Goal: Contribute content: Contribute content

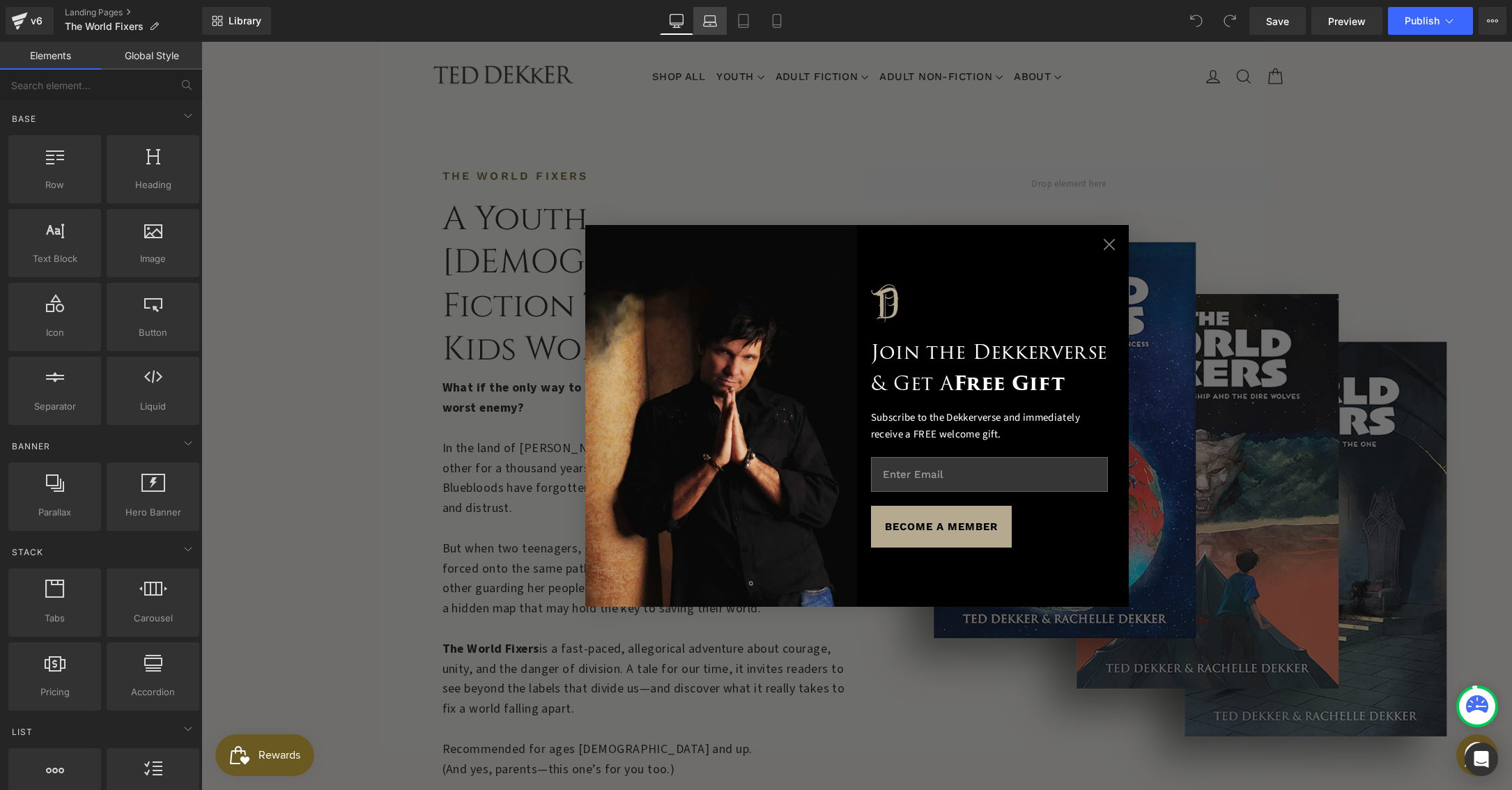
click at [713, 23] on icon at bounding box center [710, 21] width 14 height 14
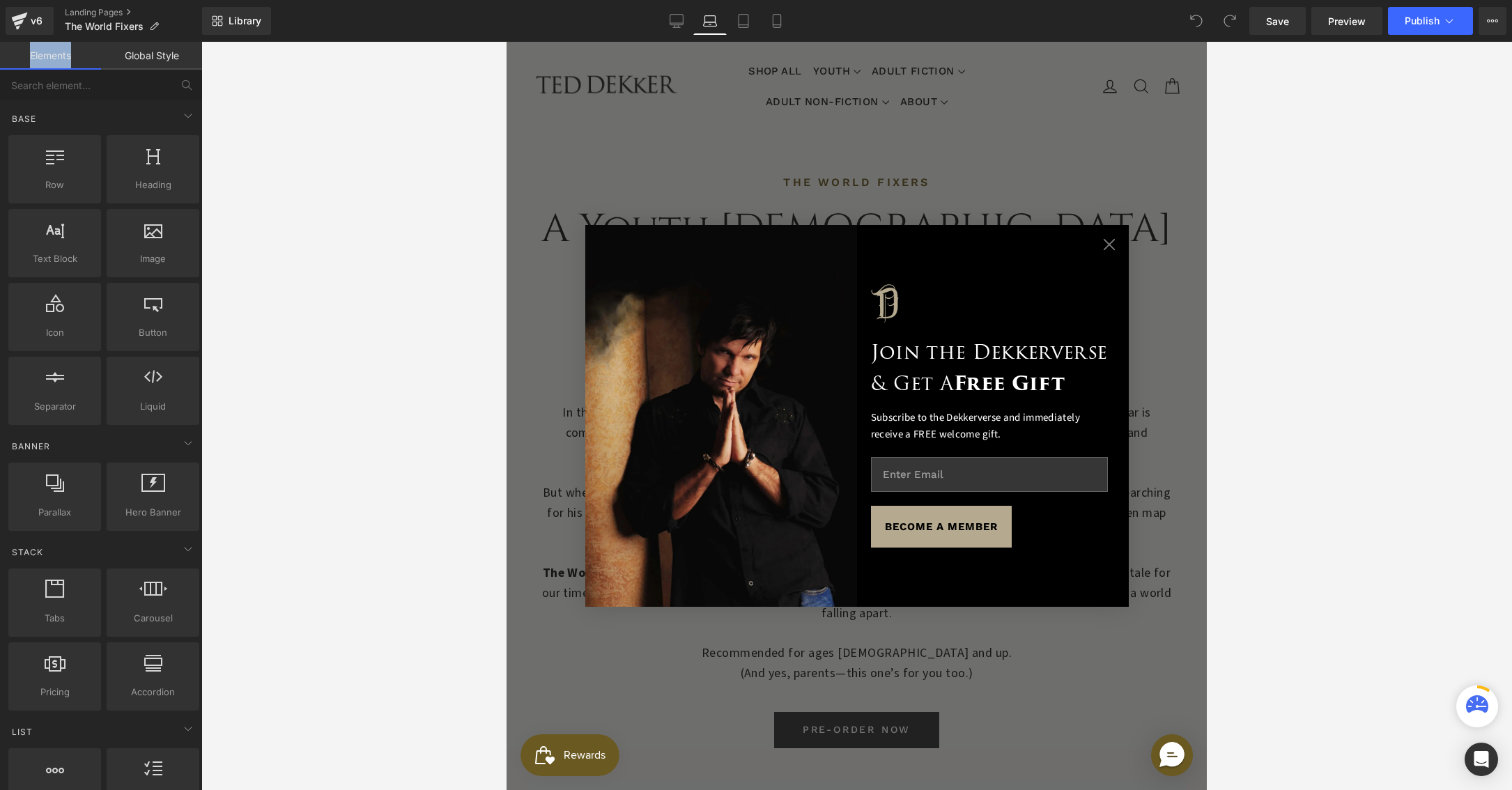
click at [713, 23] on icon at bounding box center [710, 21] width 14 height 14
click at [1109, 244] on circle "Close dialog" at bounding box center [1109, 245] width 24 height 24
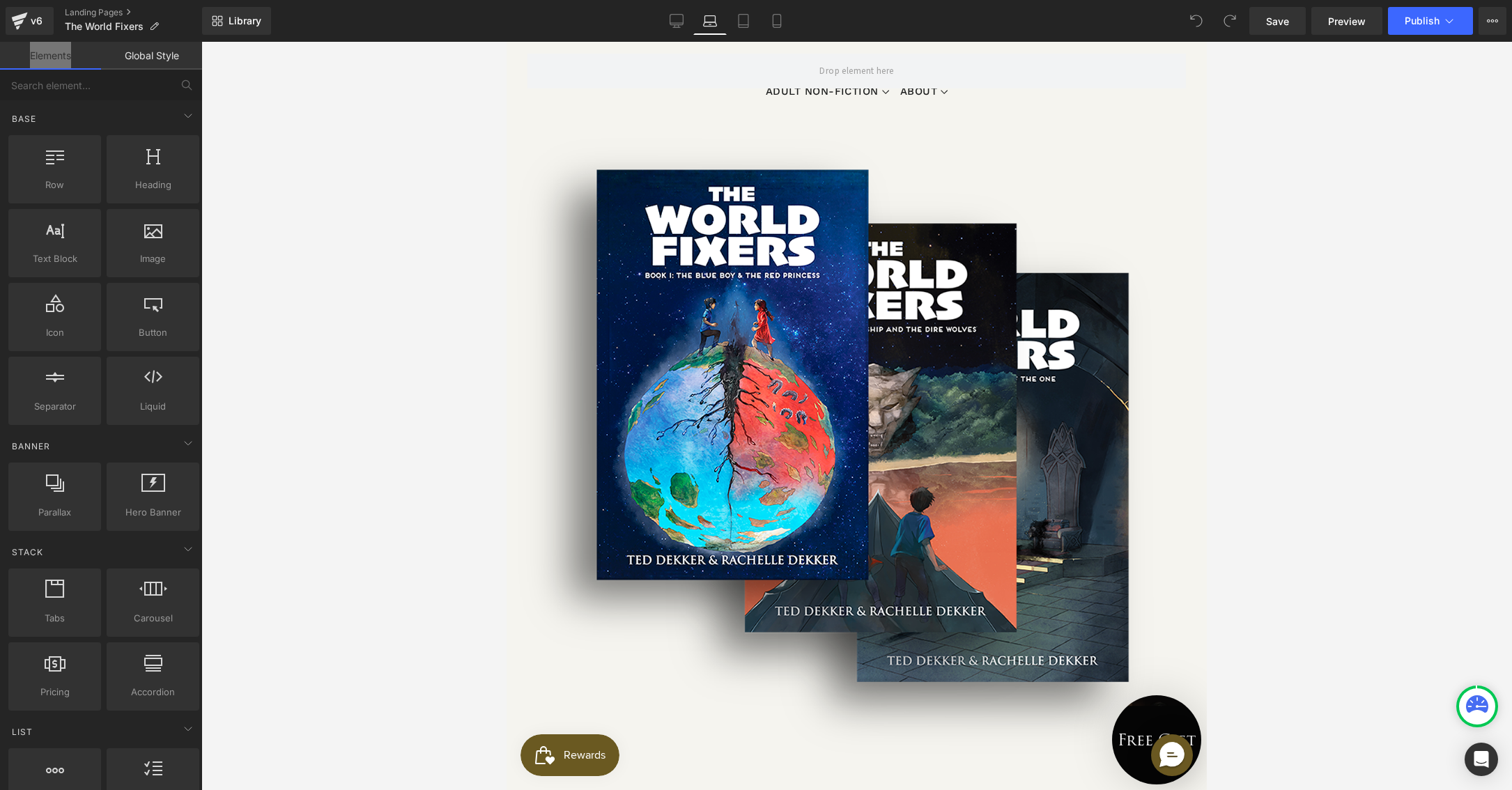
scroll to position [727, 0]
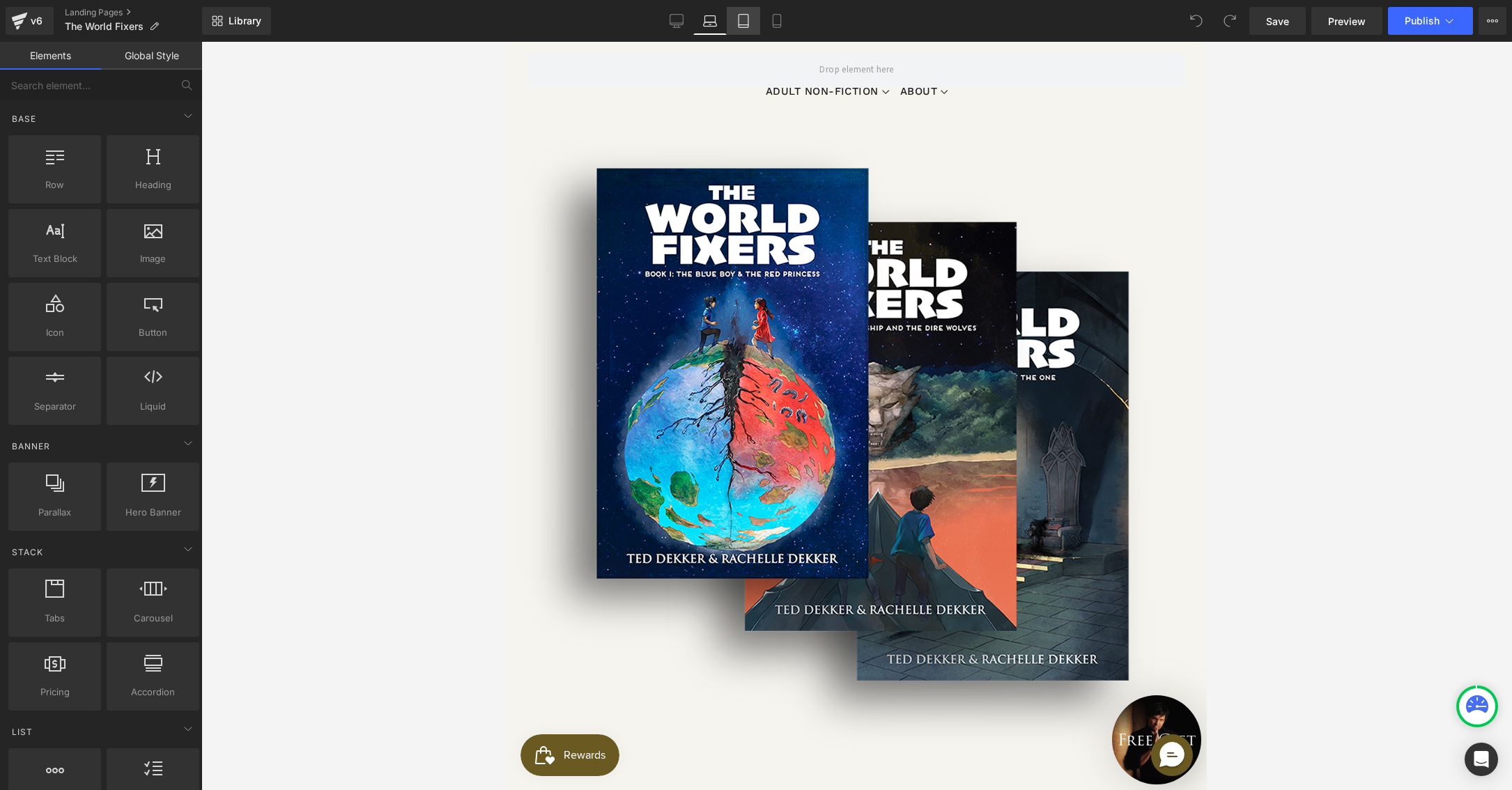
click at [747, 25] on icon at bounding box center [743, 25] width 9 height 0
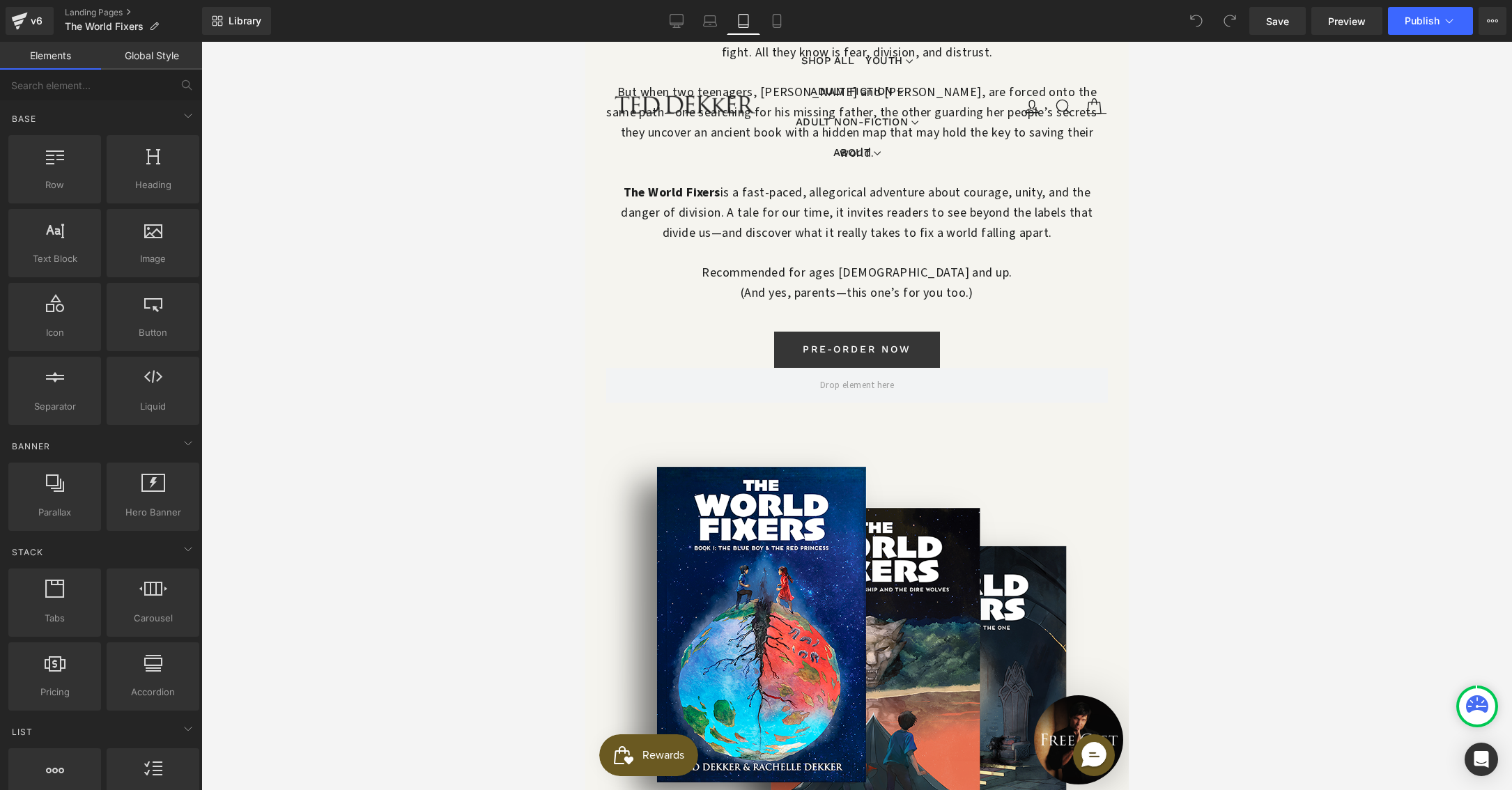
scroll to position [489, 0]
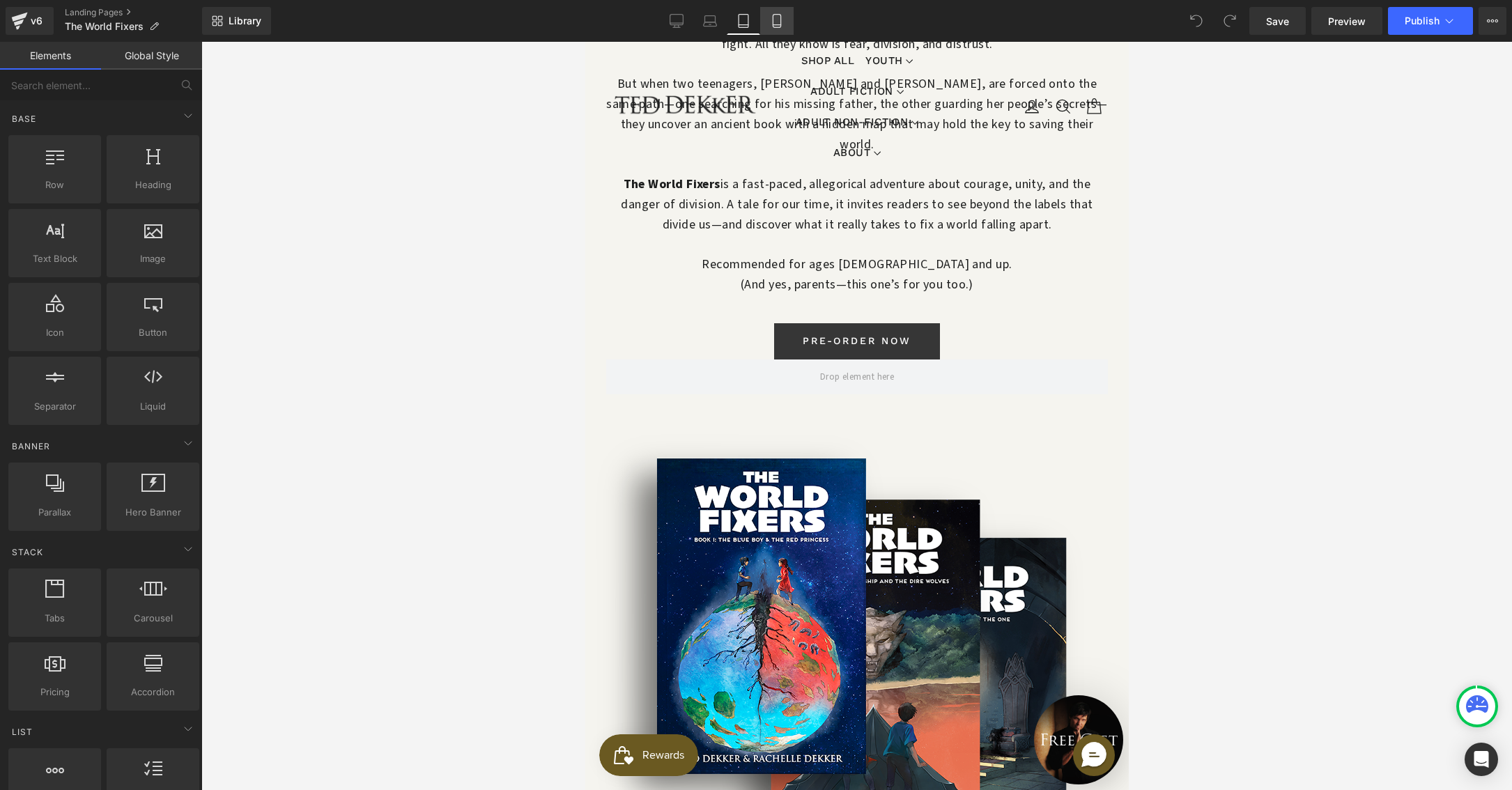
click at [779, 25] on icon at bounding box center [776, 25] width 8 height 0
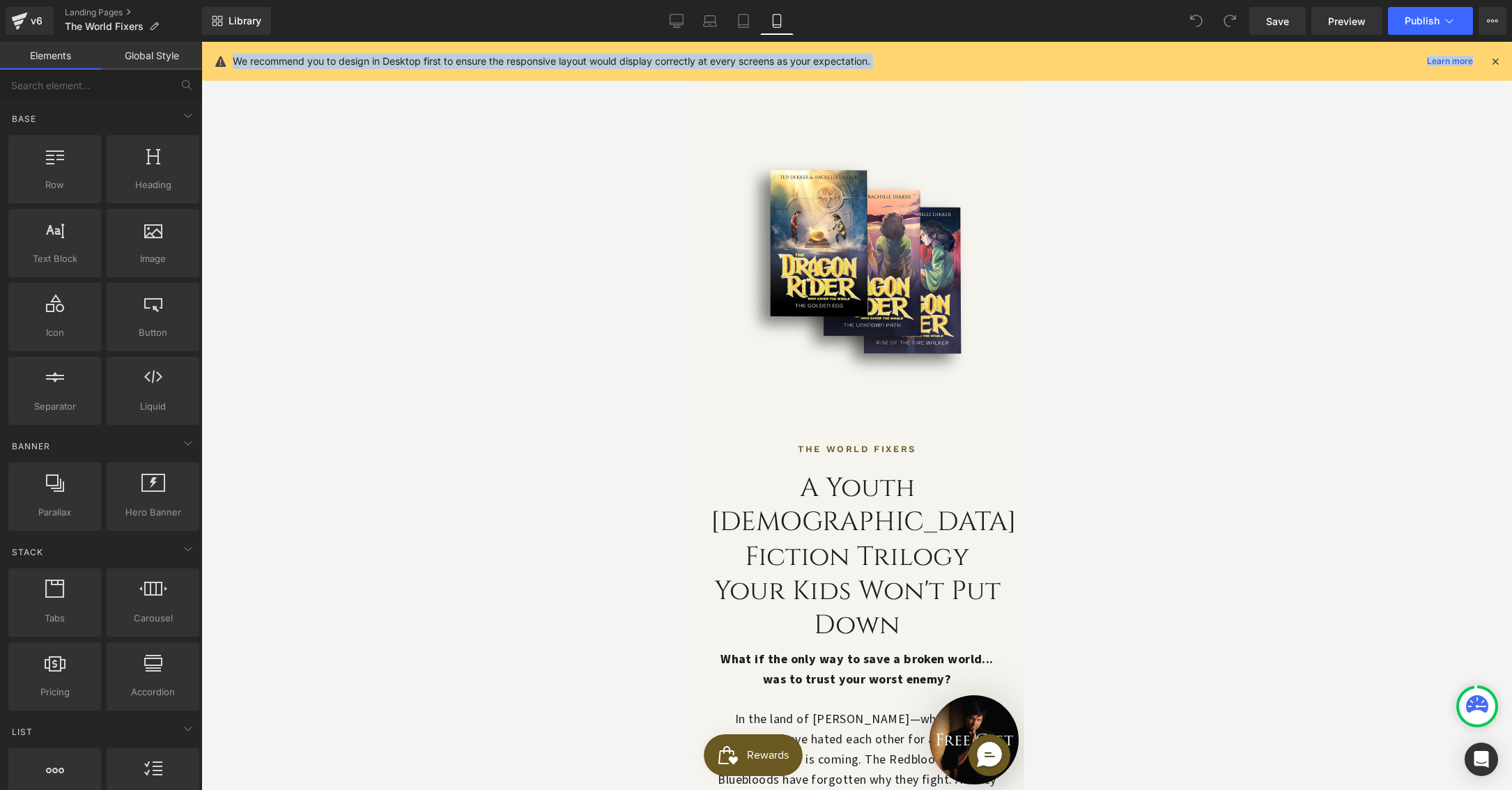
scroll to position [0, 0]
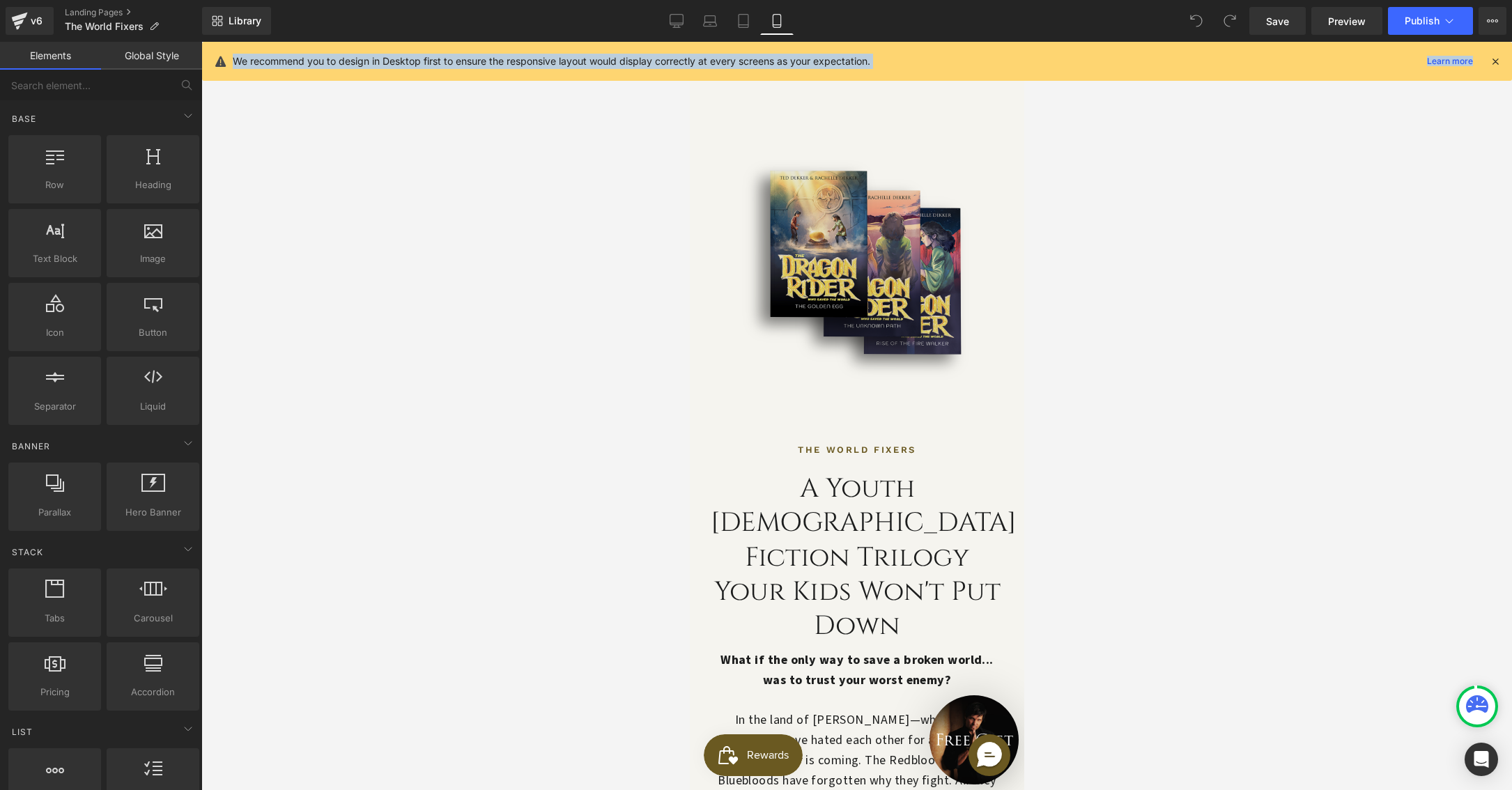
click at [860, 220] on img at bounding box center [856, 284] width 292 height 314
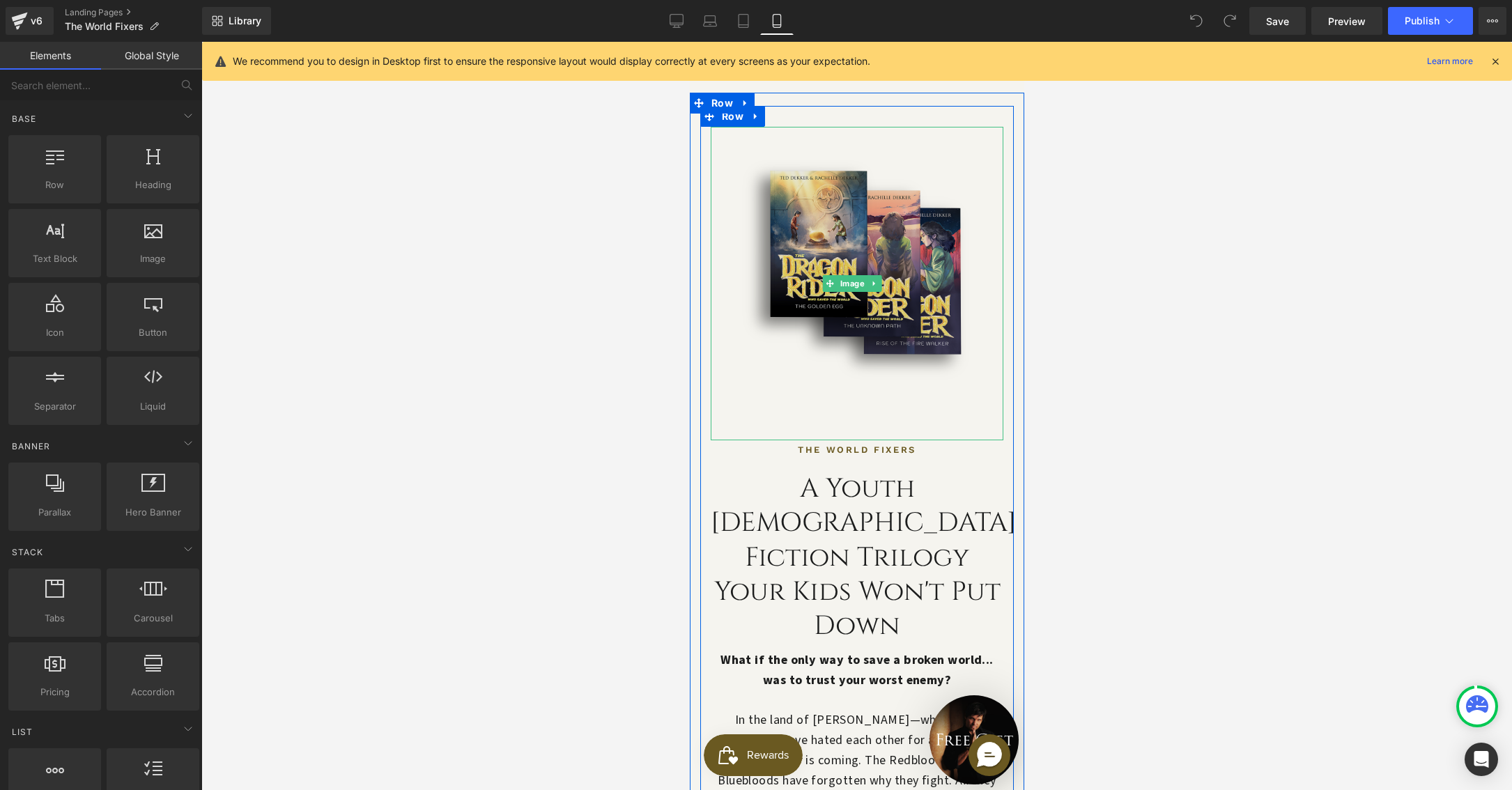
click at [860, 220] on img at bounding box center [856, 284] width 292 height 314
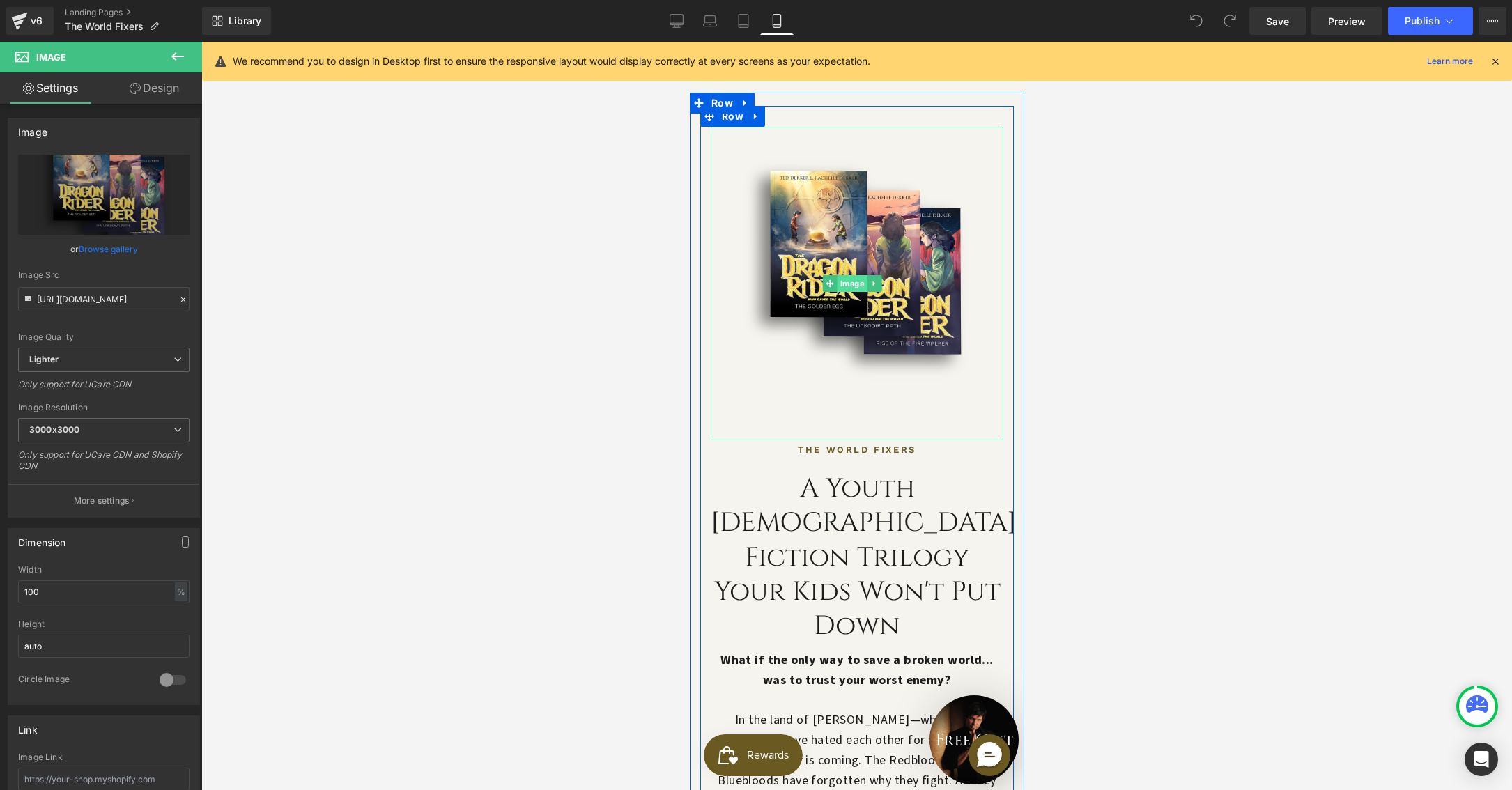
click at [842, 279] on span "Image" at bounding box center [851, 283] width 30 height 16
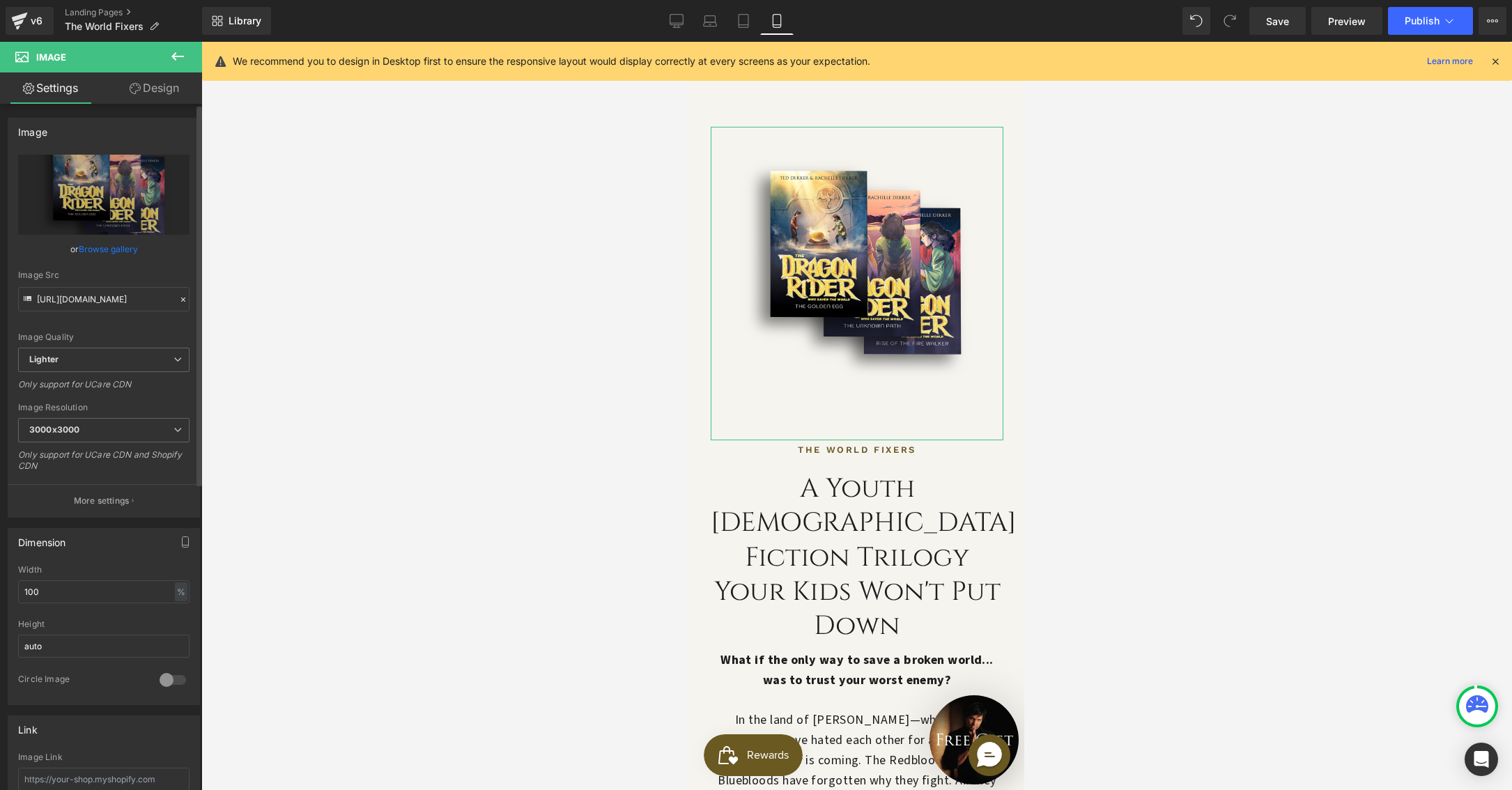
click at [102, 250] on link "Browse gallery" at bounding box center [108, 249] width 59 height 24
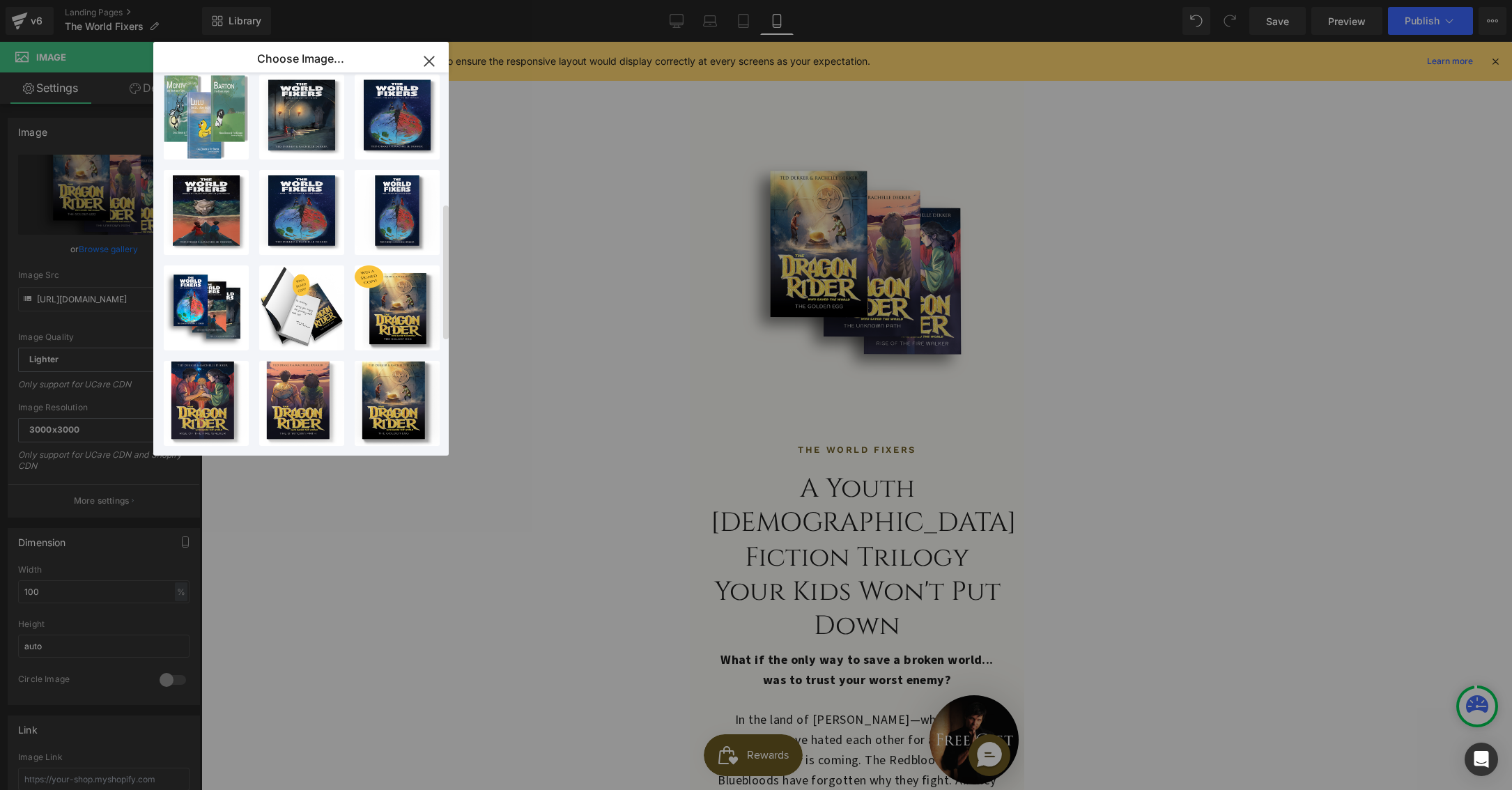
scroll to position [487, 0]
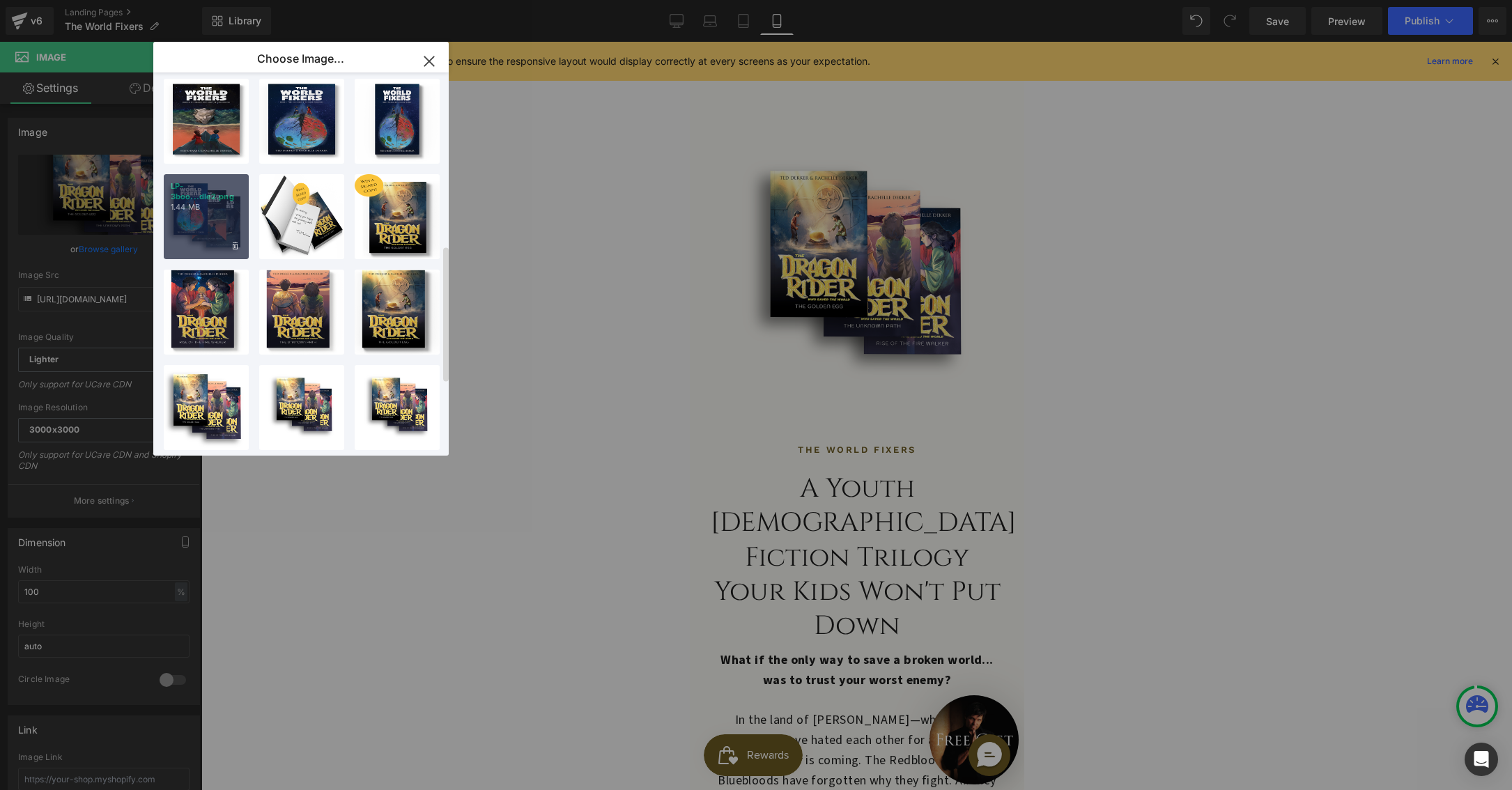
click at [0, 0] on p "1.44 MB" at bounding box center [0, 0] width 0 height 0
type input "[URL][DOMAIN_NAME]"
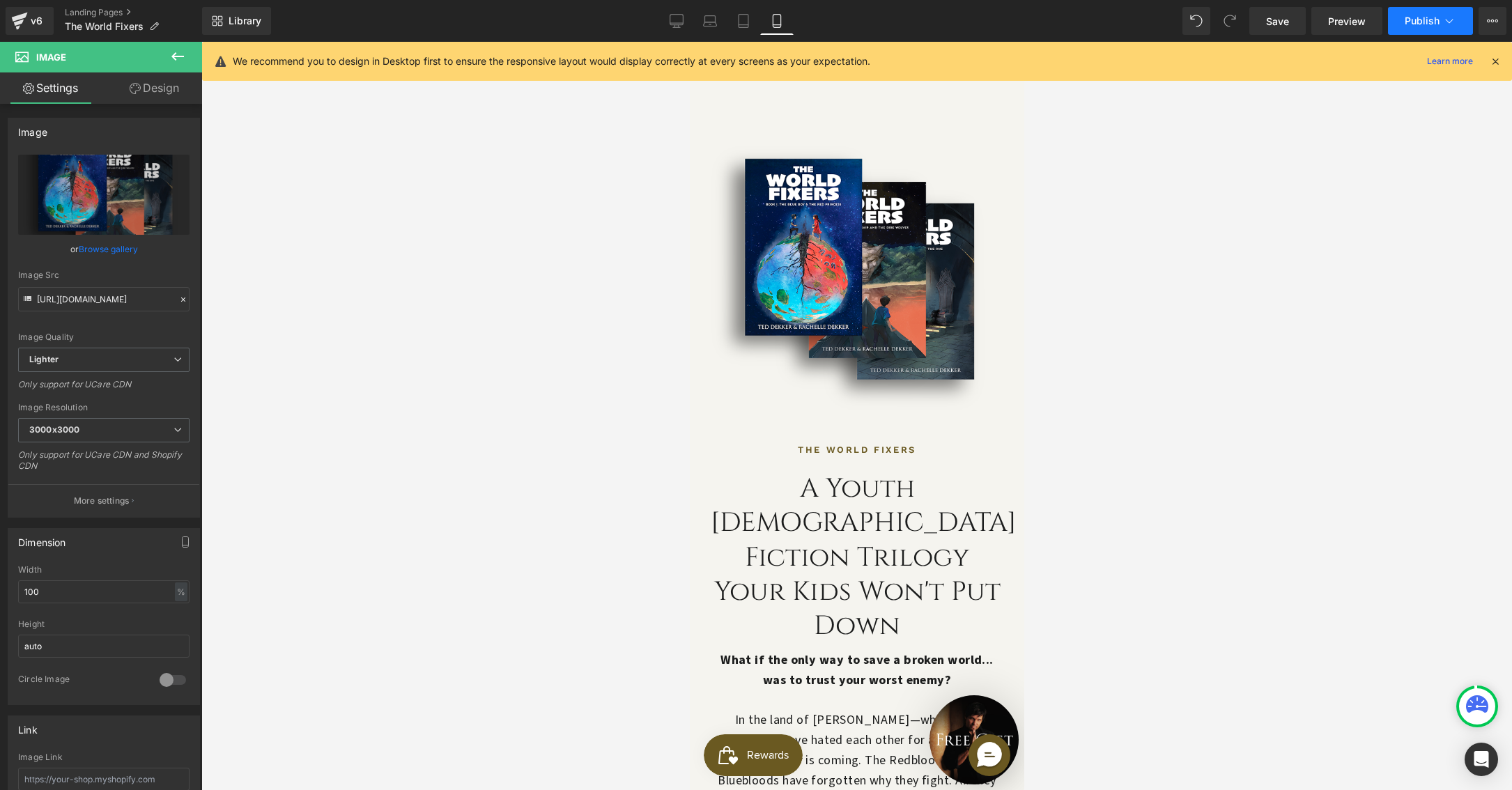
click at [1411, 21] on span "Publish" at bounding box center [1422, 21] width 35 height 11
click at [1399, 11] on button "Publish" at bounding box center [1430, 21] width 85 height 28
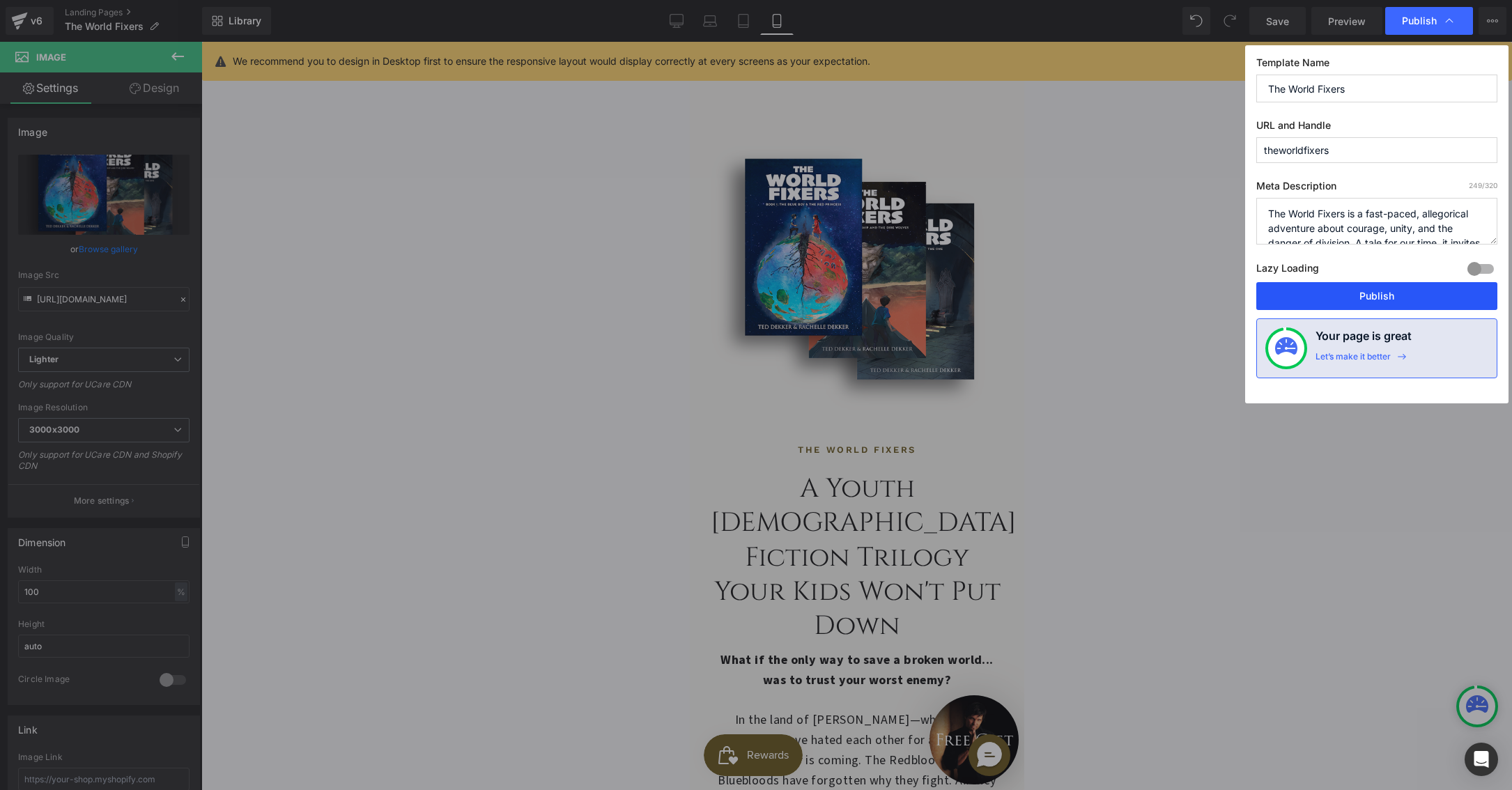
click at [1310, 290] on button "Publish" at bounding box center [1376, 296] width 241 height 28
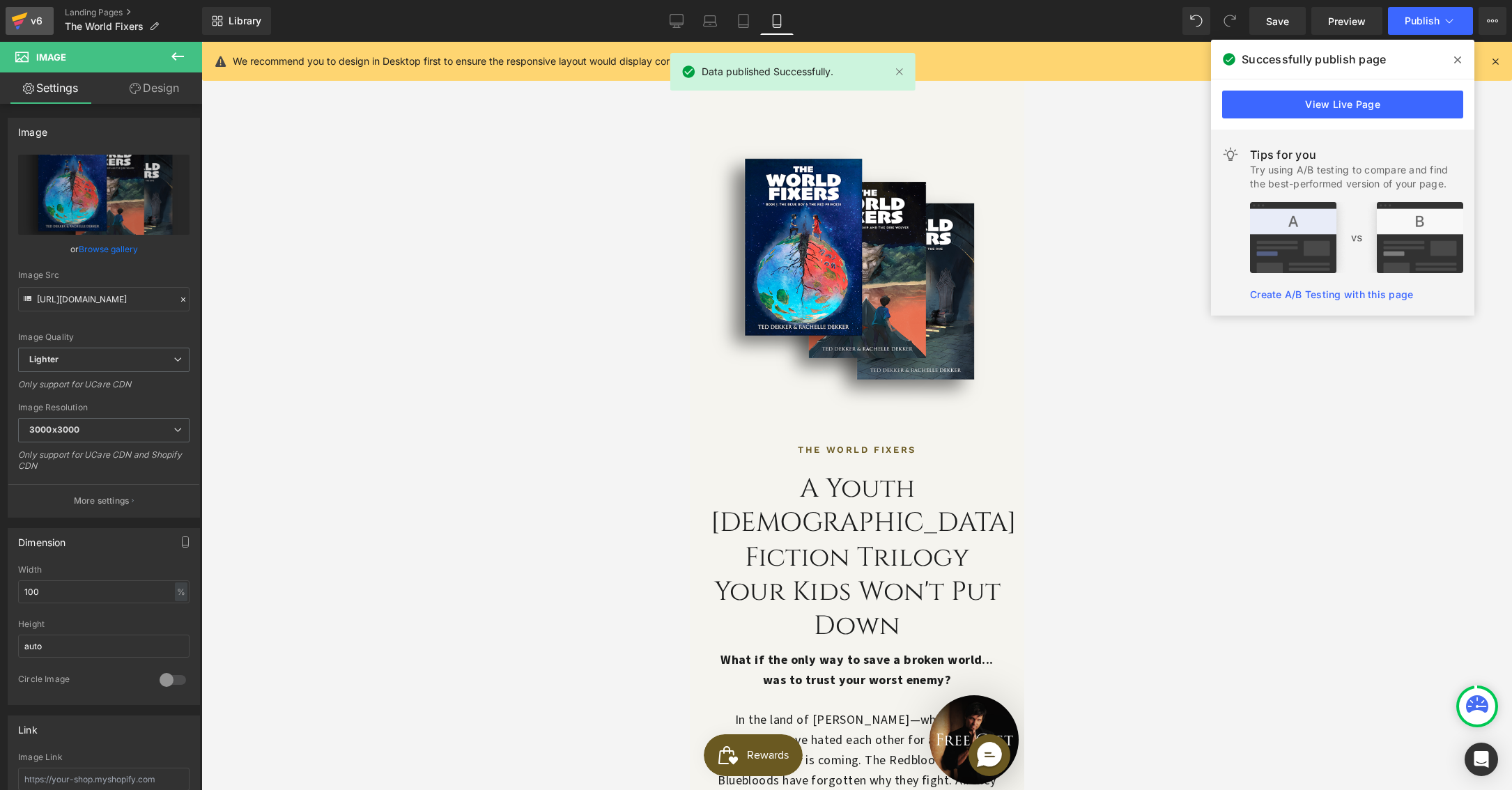
click at [24, 13] on icon at bounding box center [19, 21] width 16 height 35
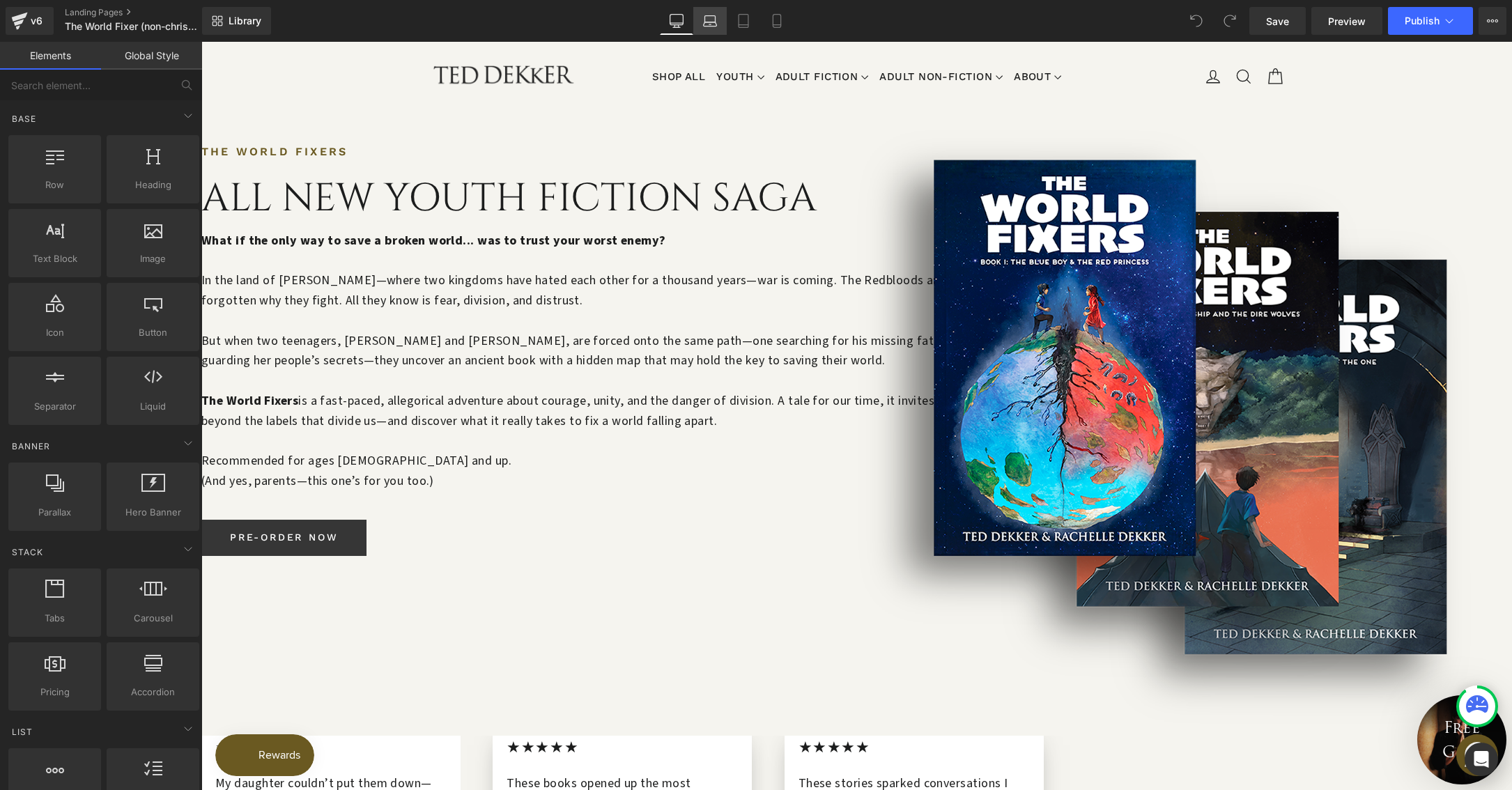
click at [713, 24] on icon at bounding box center [710, 21] width 14 height 14
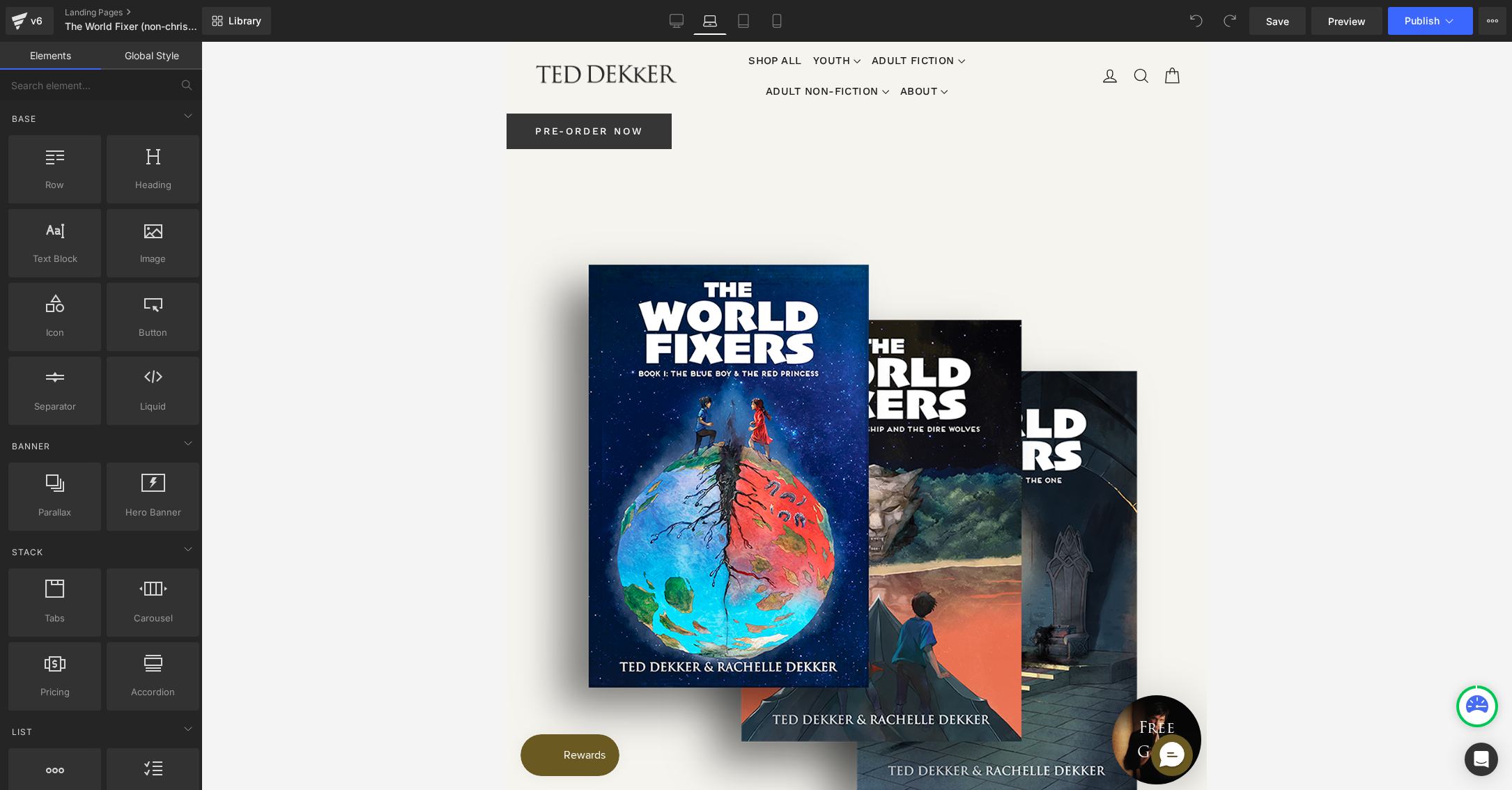
scroll to position [544, 0]
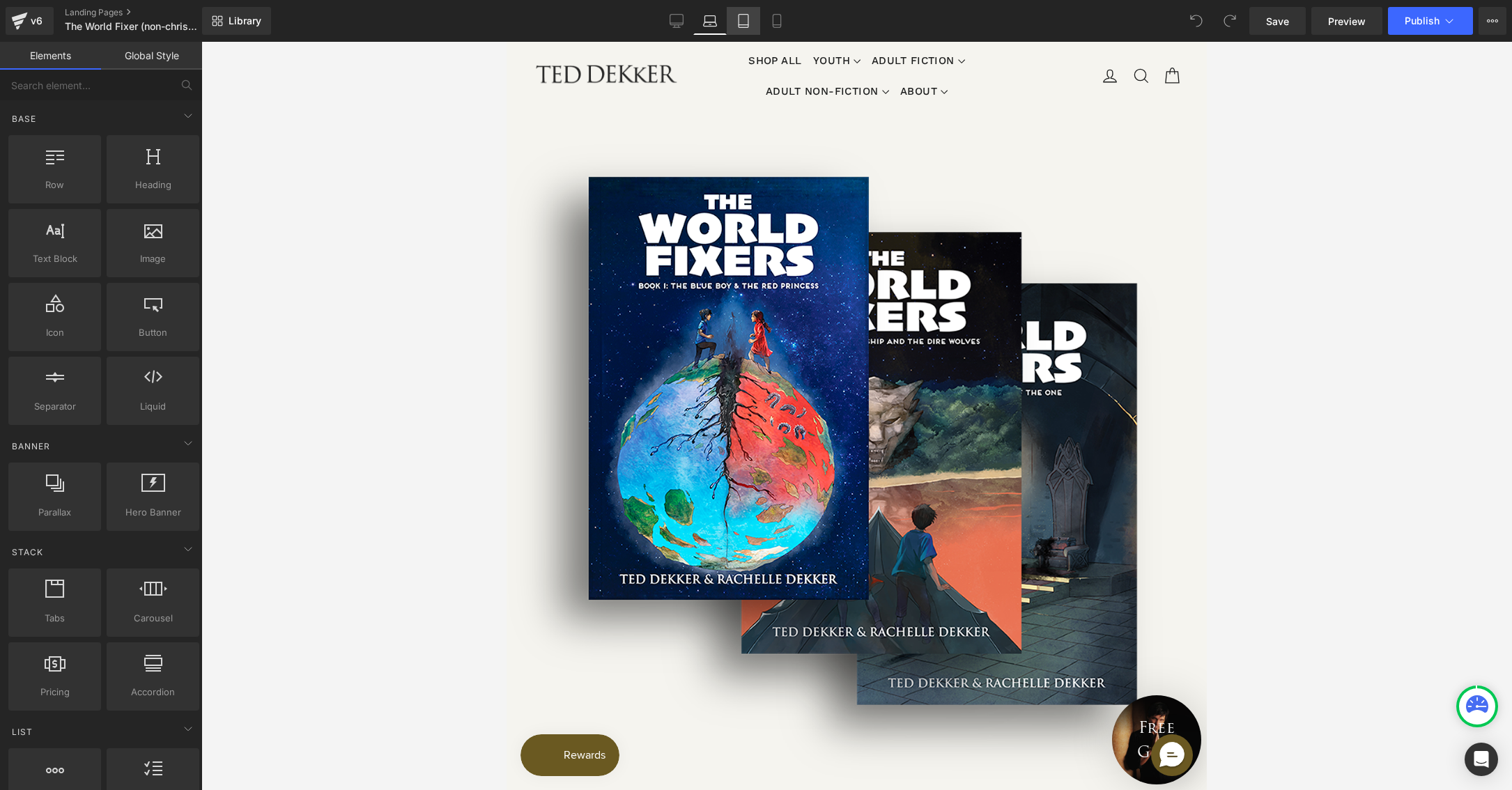
click at [739, 15] on icon at bounding box center [743, 21] width 9 height 13
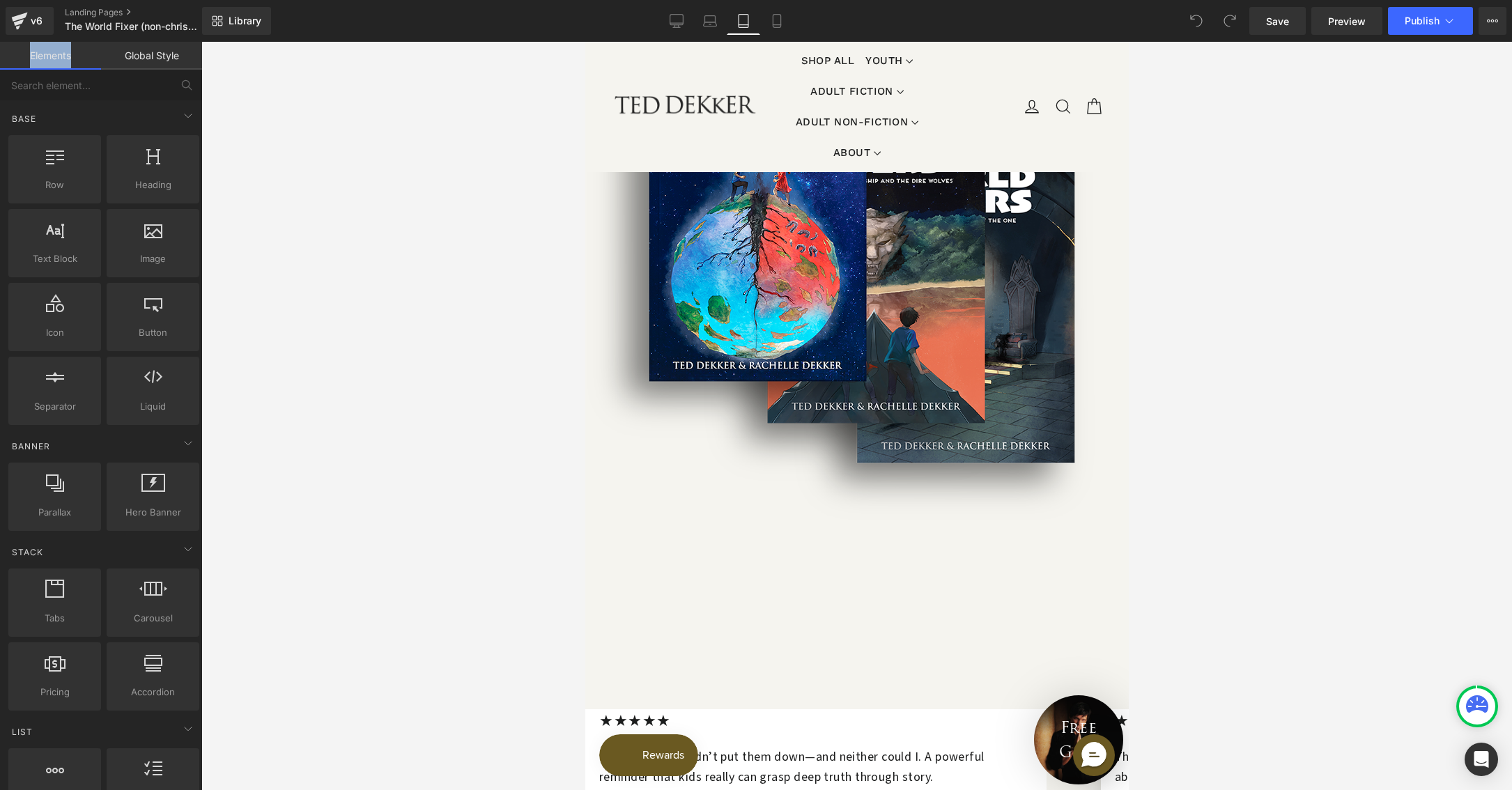
scroll to position [444, 0]
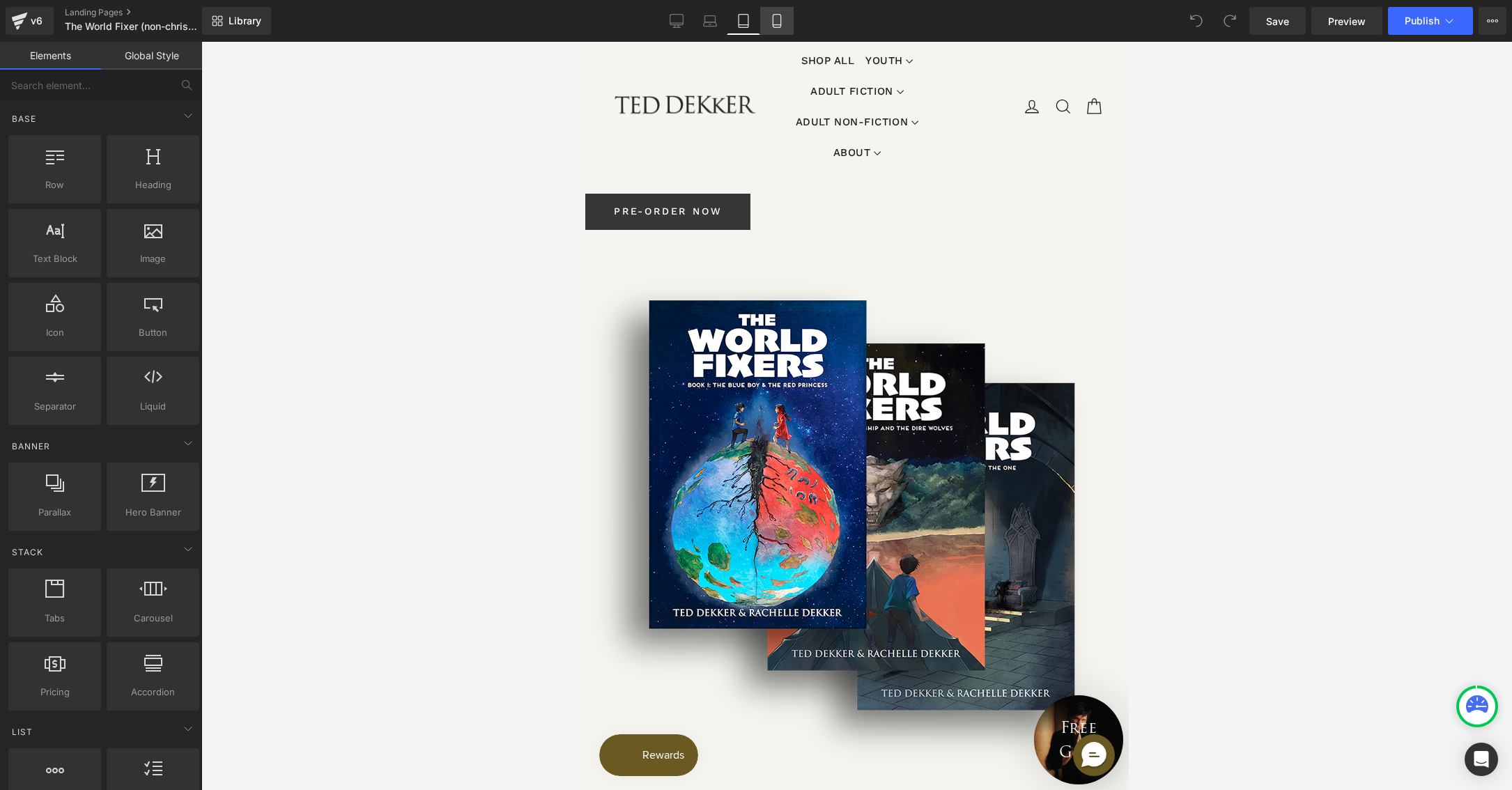
click at [785, 31] on link "Mobile" at bounding box center [776, 21] width 34 height 28
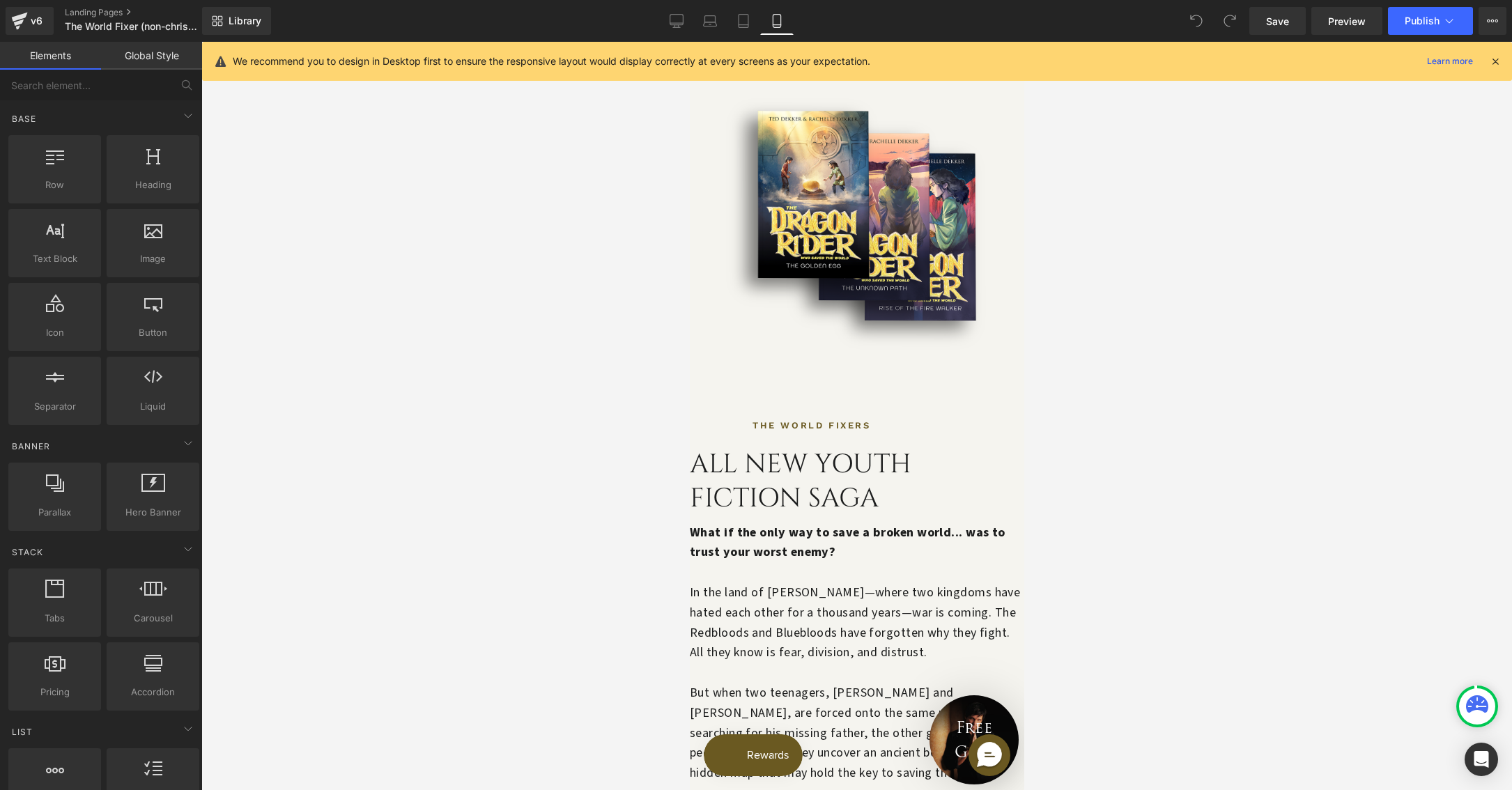
scroll to position [0, 0]
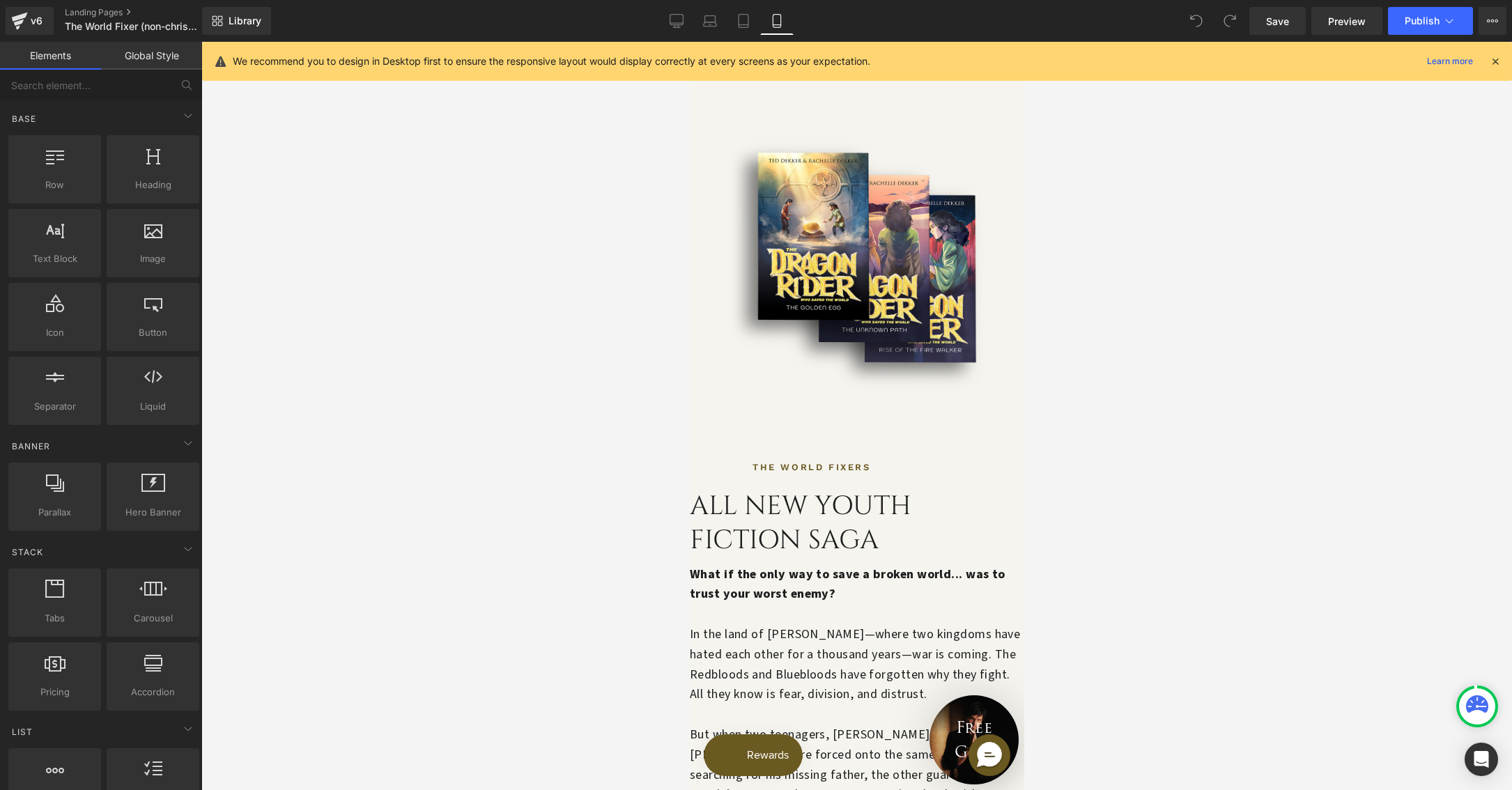
click at [852, 246] on img at bounding box center [856, 279] width 334 height 355
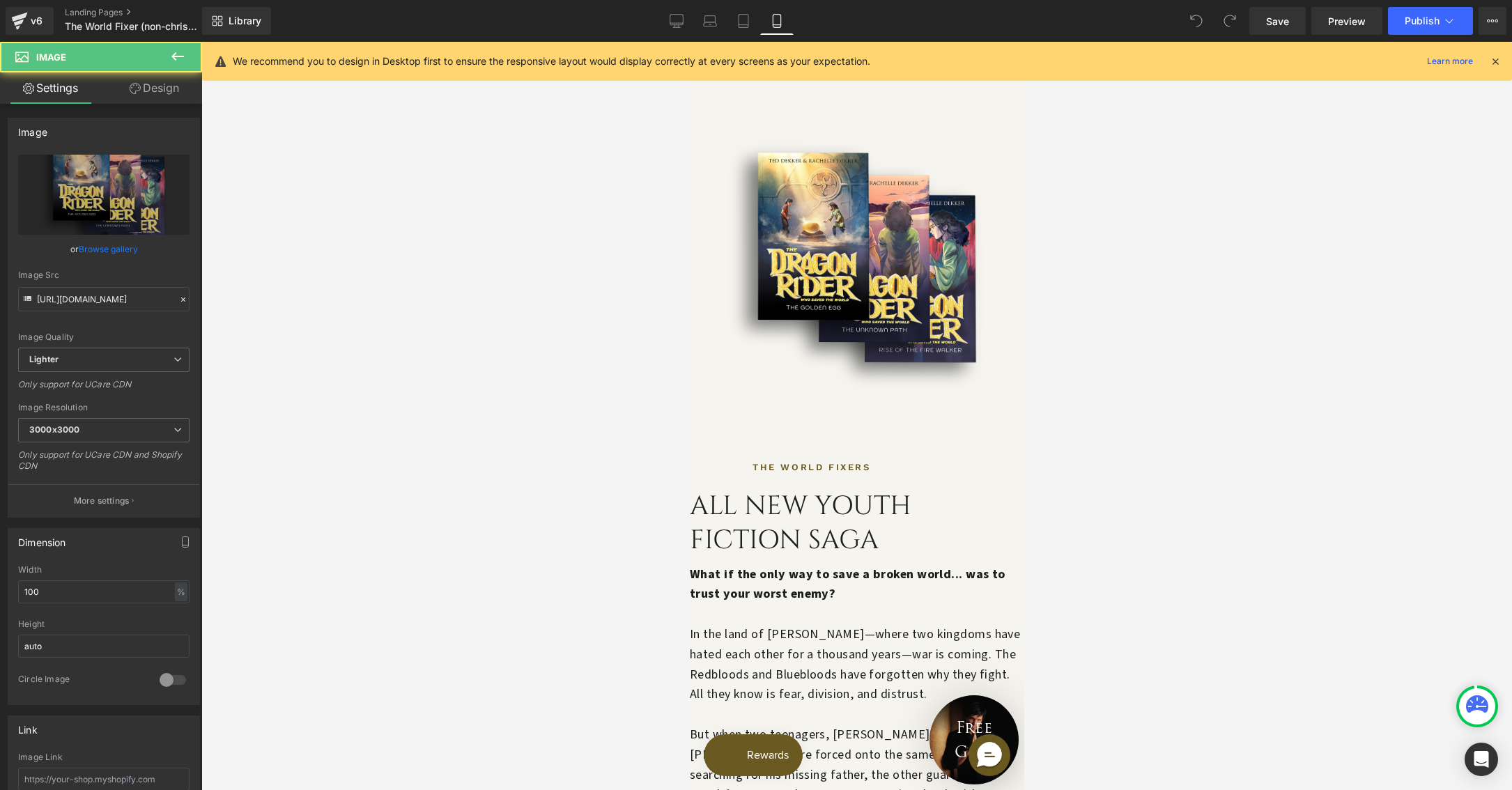
click at [852, 246] on img at bounding box center [856, 279] width 334 height 355
click at [105, 247] on link "Browse gallery" at bounding box center [108, 249] width 59 height 24
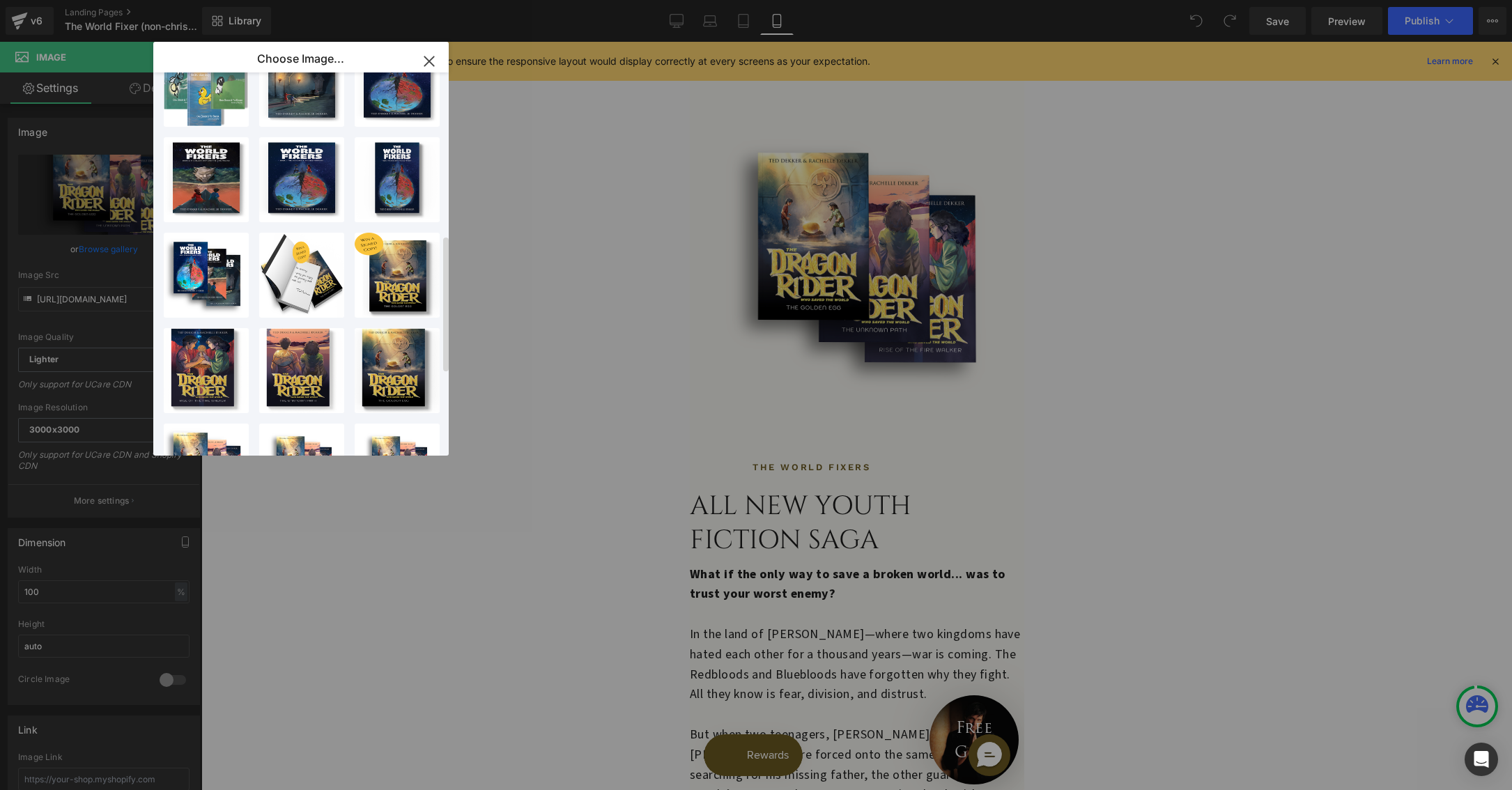
scroll to position [548, 0]
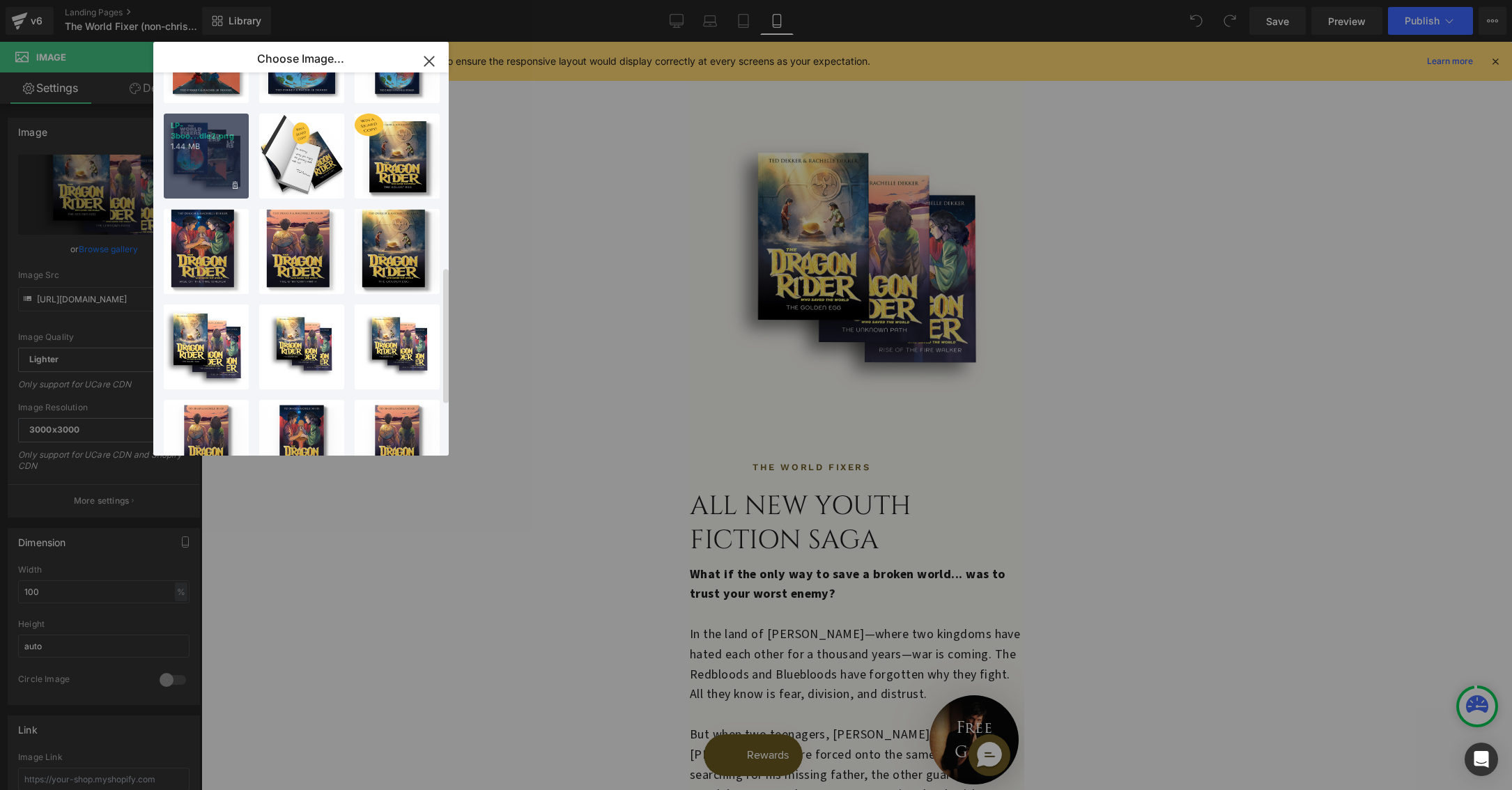
click at [200, 151] on p "1.44 MB" at bounding box center [206, 147] width 71 height 10
type input "[URL][DOMAIN_NAME]"
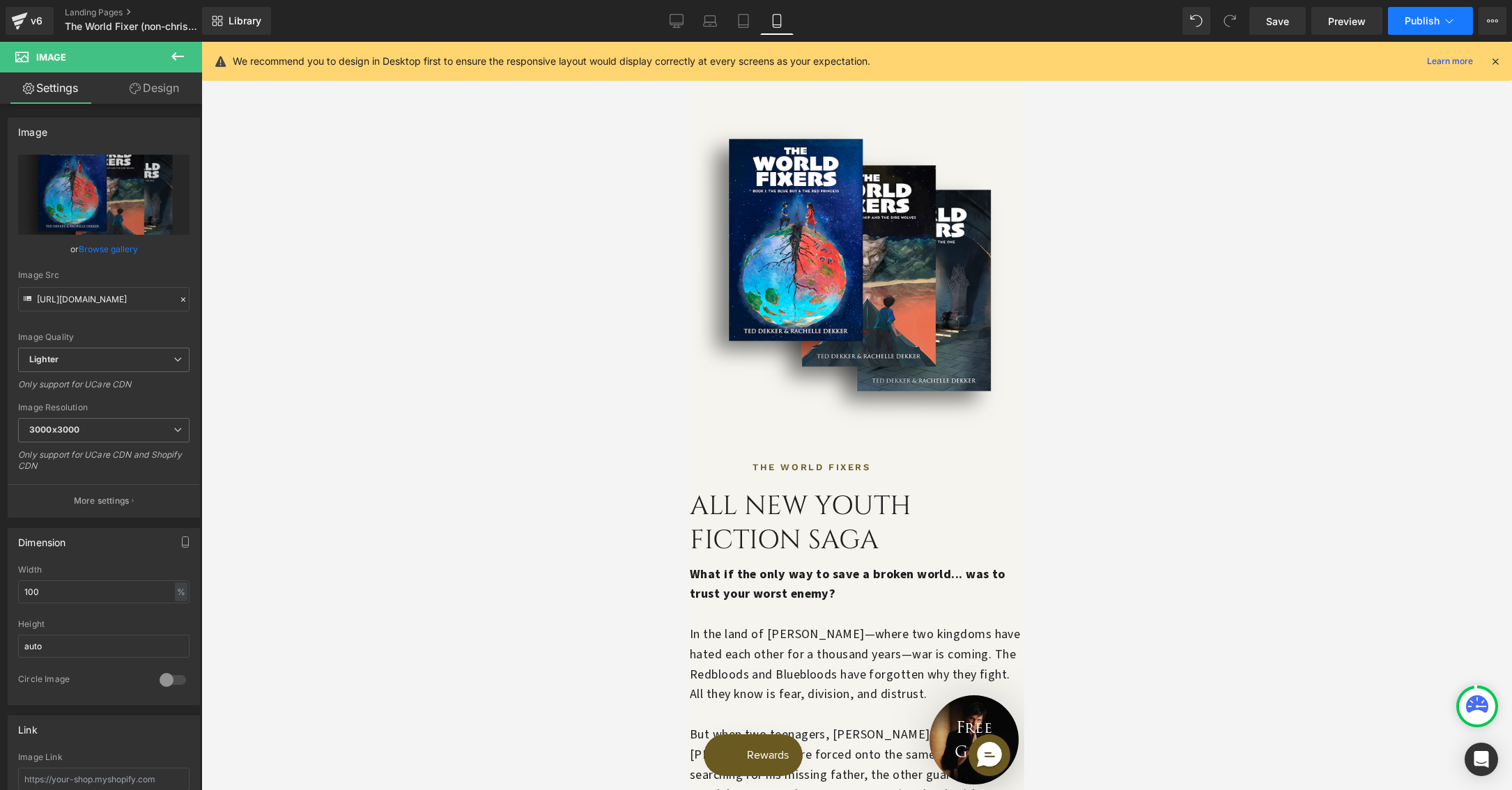
click at [1419, 28] on button "Publish" at bounding box center [1430, 21] width 85 height 28
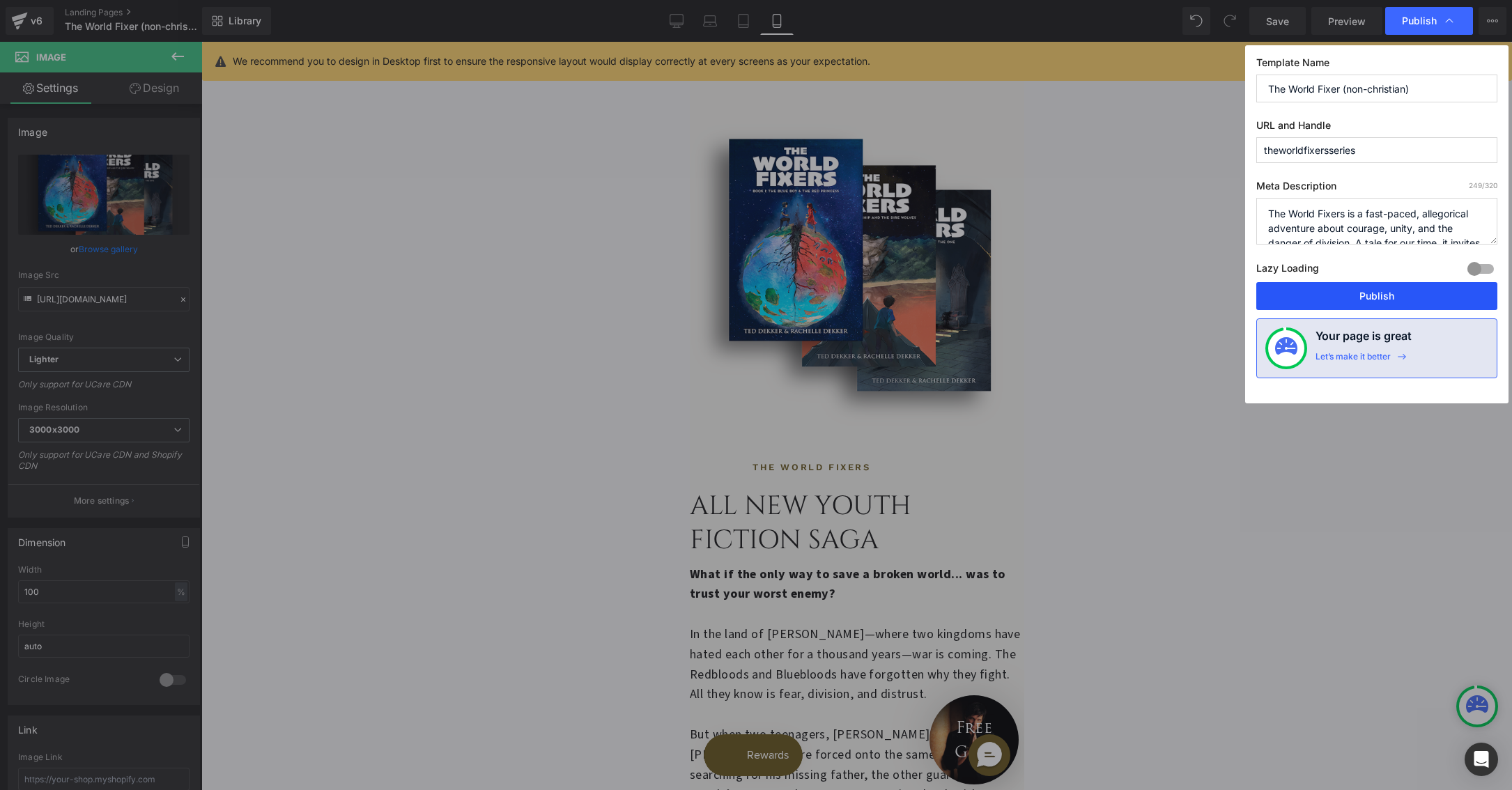
click at [1372, 289] on button "Publish" at bounding box center [1376, 296] width 241 height 28
